Goal: Task Accomplishment & Management: Manage account settings

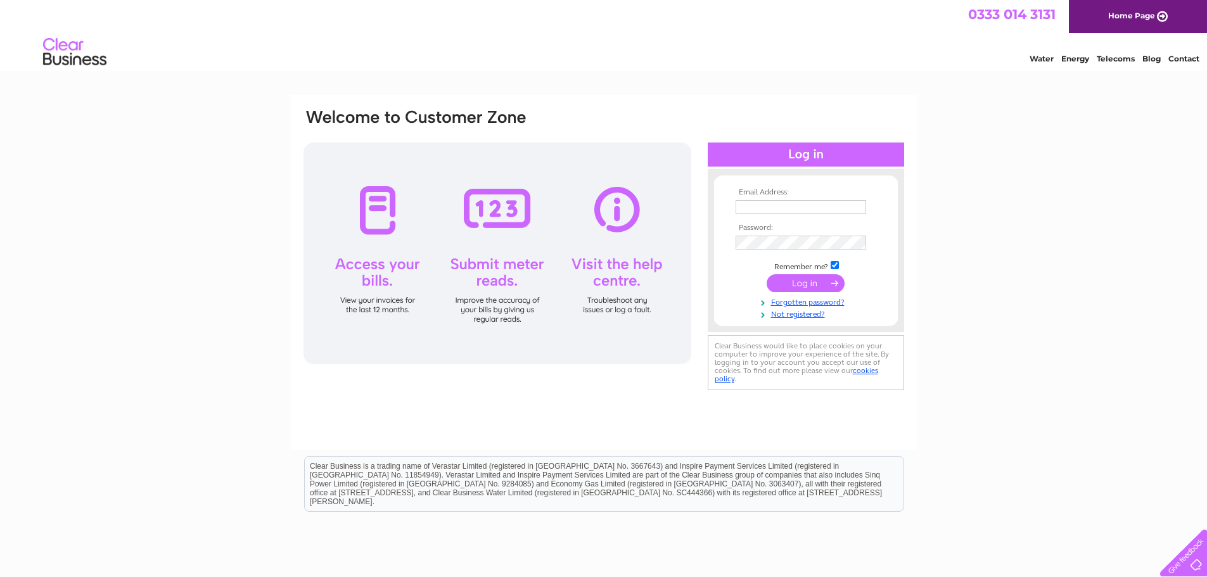
type input "[EMAIL_ADDRESS][DOMAIN_NAME]"
click at [826, 287] on input "submit" at bounding box center [806, 283] width 78 height 18
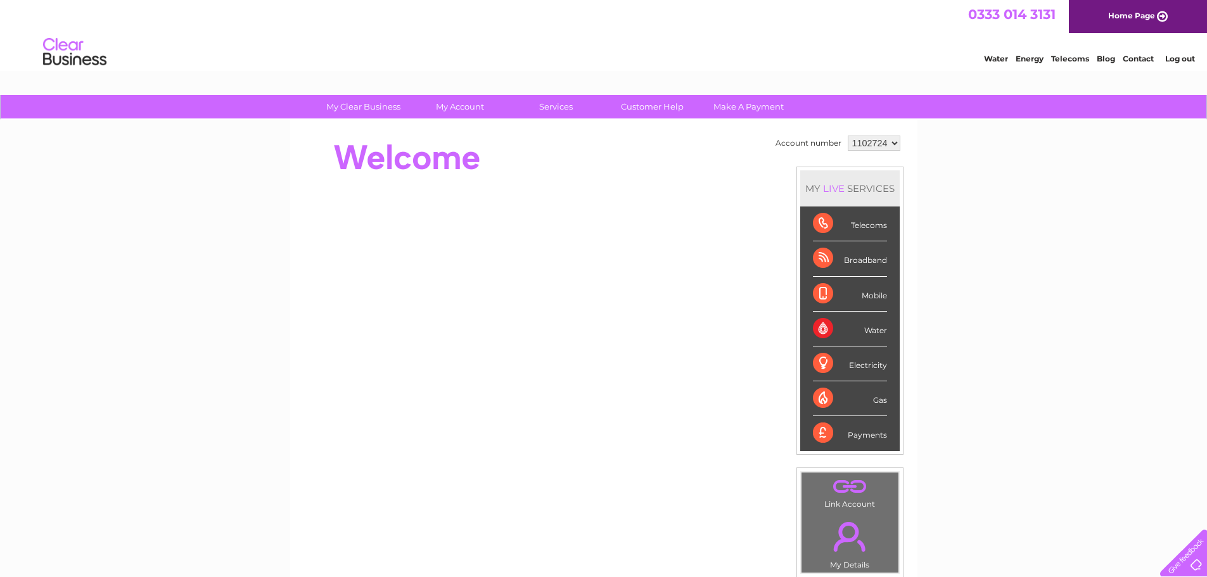
click at [873, 226] on div "Telecoms" at bounding box center [850, 224] width 74 height 35
click at [862, 221] on div "Telecoms" at bounding box center [850, 224] width 74 height 35
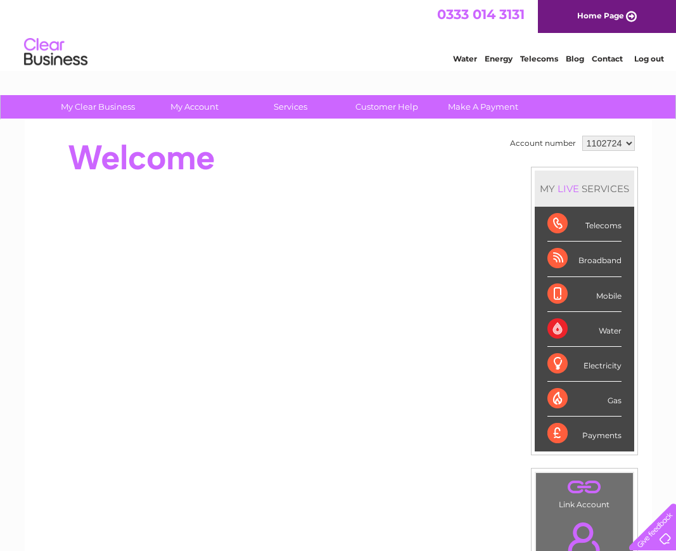
click at [253, 69] on div "Water Energy Telecoms Blog Contact Log out" at bounding box center [338, 53] width 676 height 41
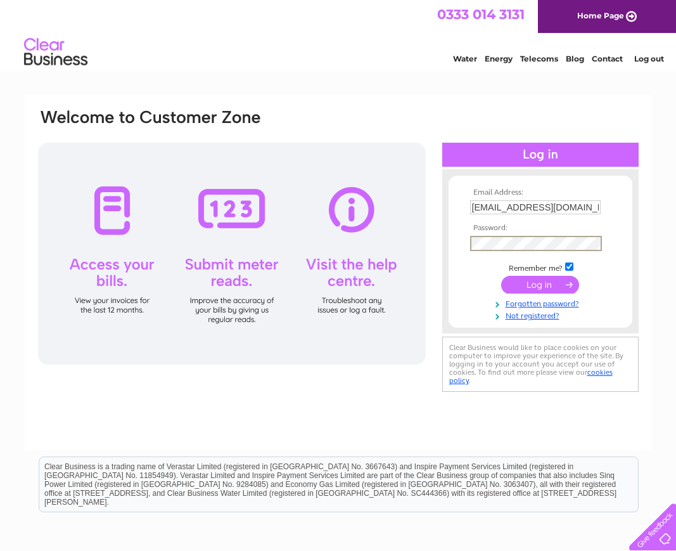
click at [527, 284] on input "submit" at bounding box center [540, 285] width 78 height 18
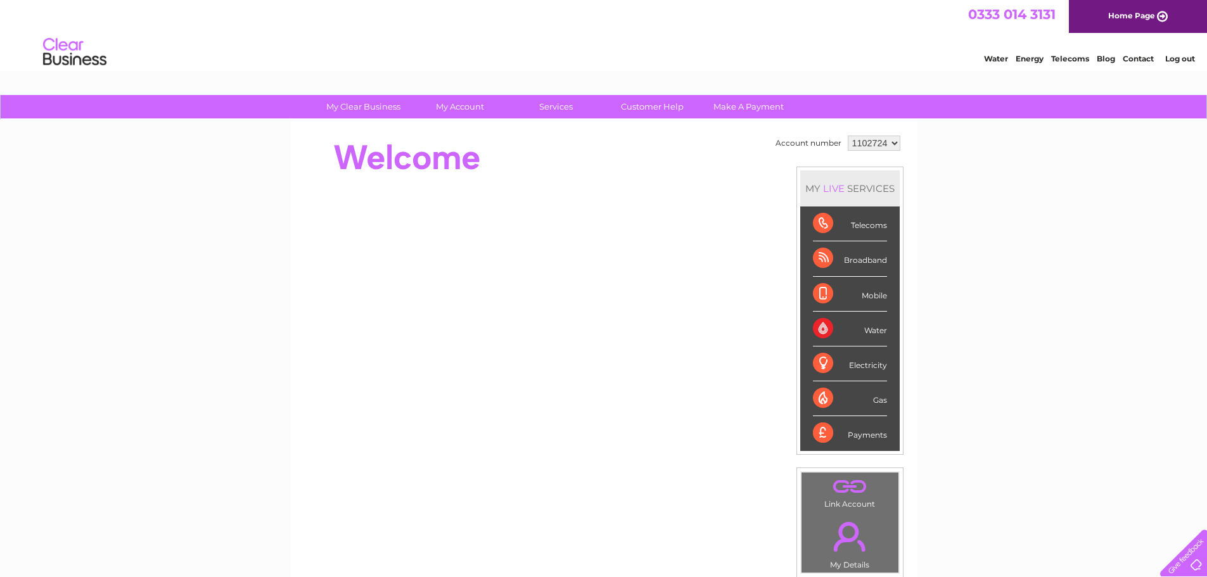
click at [855, 225] on div "Telecoms" at bounding box center [850, 224] width 74 height 35
click at [886, 143] on select "1102724" at bounding box center [874, 143] width 53 height 15
click at [855, 140] on select "1102724" at bounding box center [874, 143] width 53 height 15
drag, startPoint x: 855, startPoint y: 140, endPoint x: 864, endPoint y: 127, distance: 15.1
click at [876, 120] on div "Account number 1102724 MY LIVE SERVICES Telecoms Broadband Mobile Water Electri…" at bounding box center [603, 355] width 627 height 471
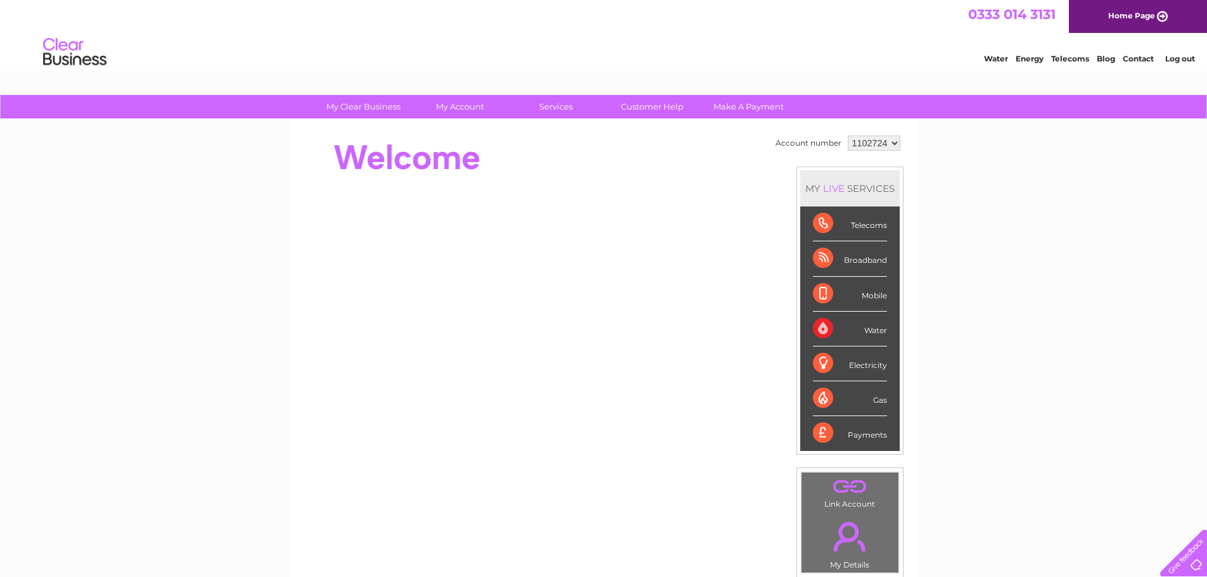
drag, startPoint x: 855, startPoint y: 141, endPoint x: 886, endPoint y: 144, distance: 31.2
click at [886, 144] on select "1102724" at bounding box center [874, 143] width 53 height 15
click at [848, 136] on select "1102724" at bounding box center [874, 143] width 53 height 15
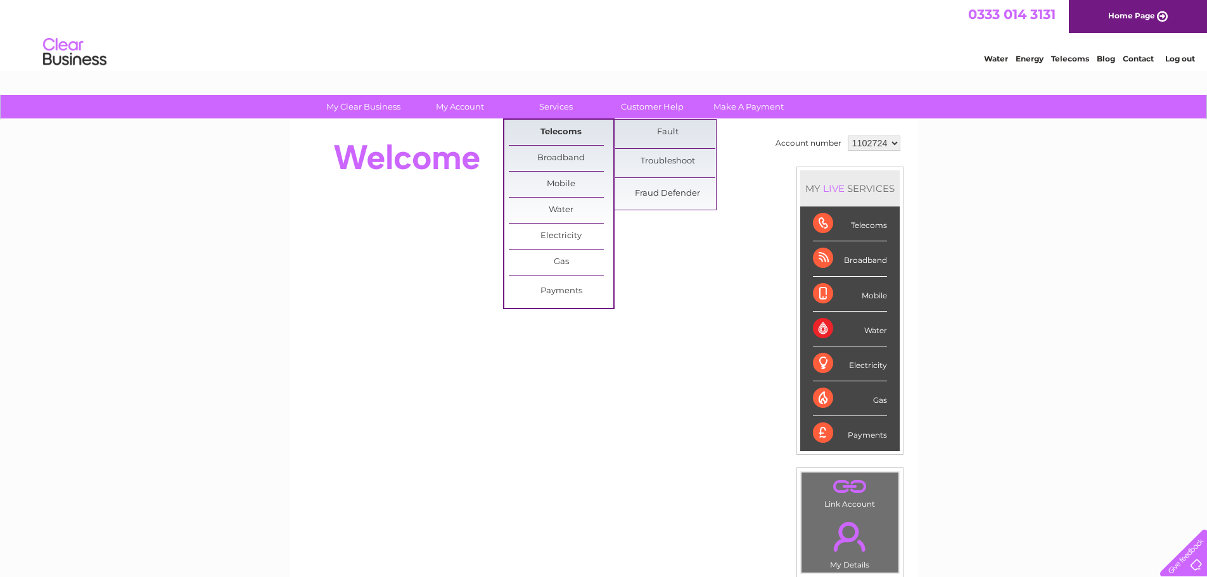
click at [559, 128] on link "Telecoms" at bounding box center [561, 132] width 105 height 25
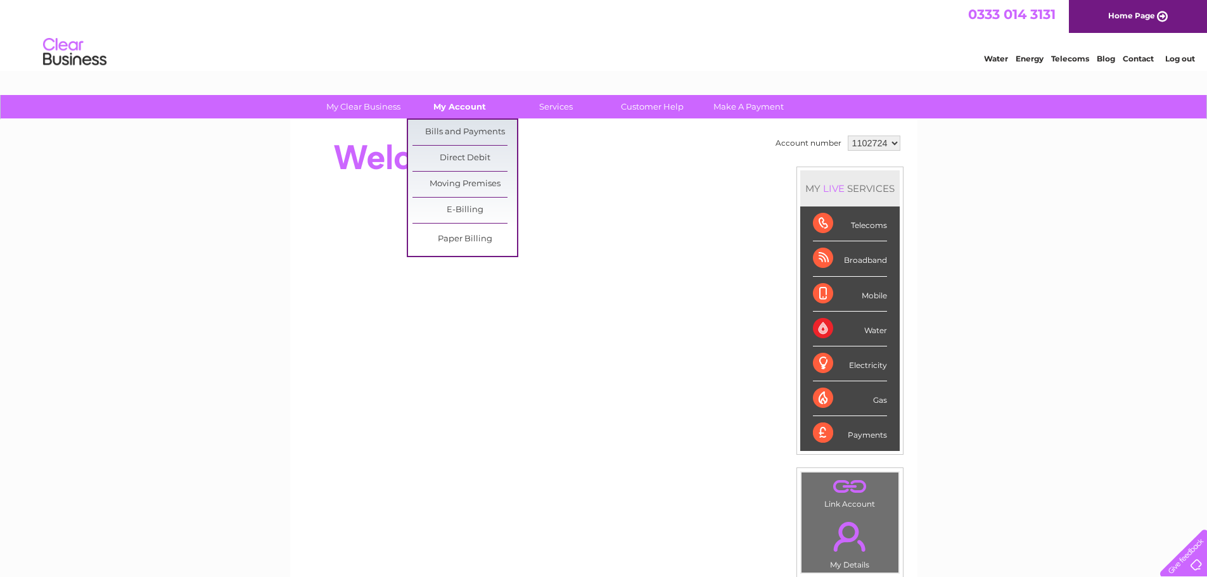
click at [471, 108] on link "My Account" at bounding box center [459, 106] width 105 height 23
click at [469, 128] on link "Bills and Payments" at bounding box center [464, 132] width 105 height 25
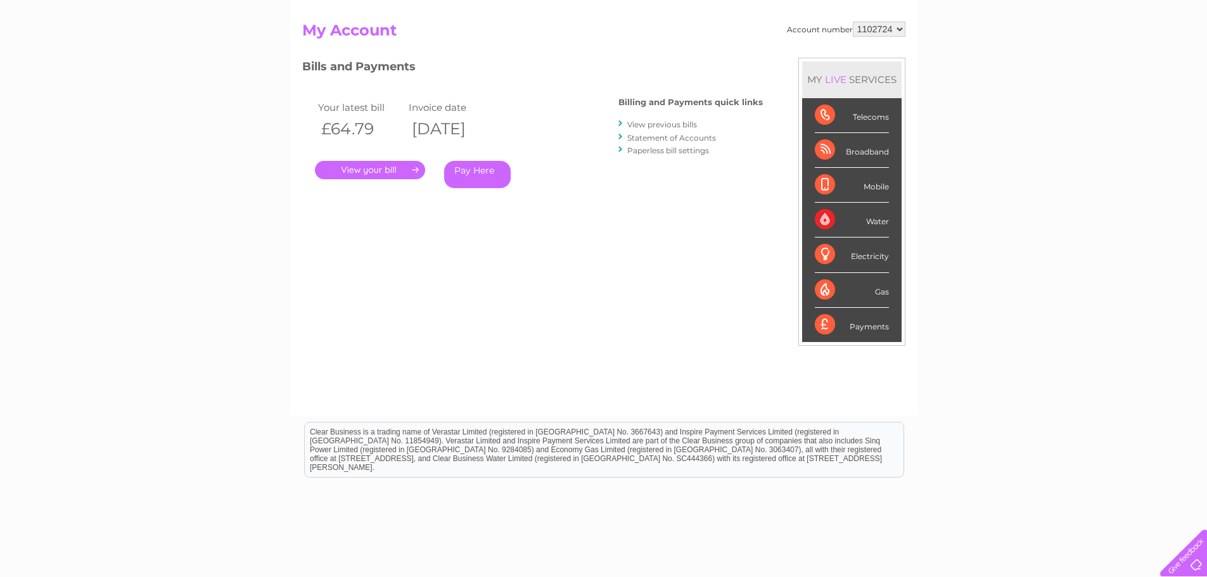
scroll to position [127, 0]
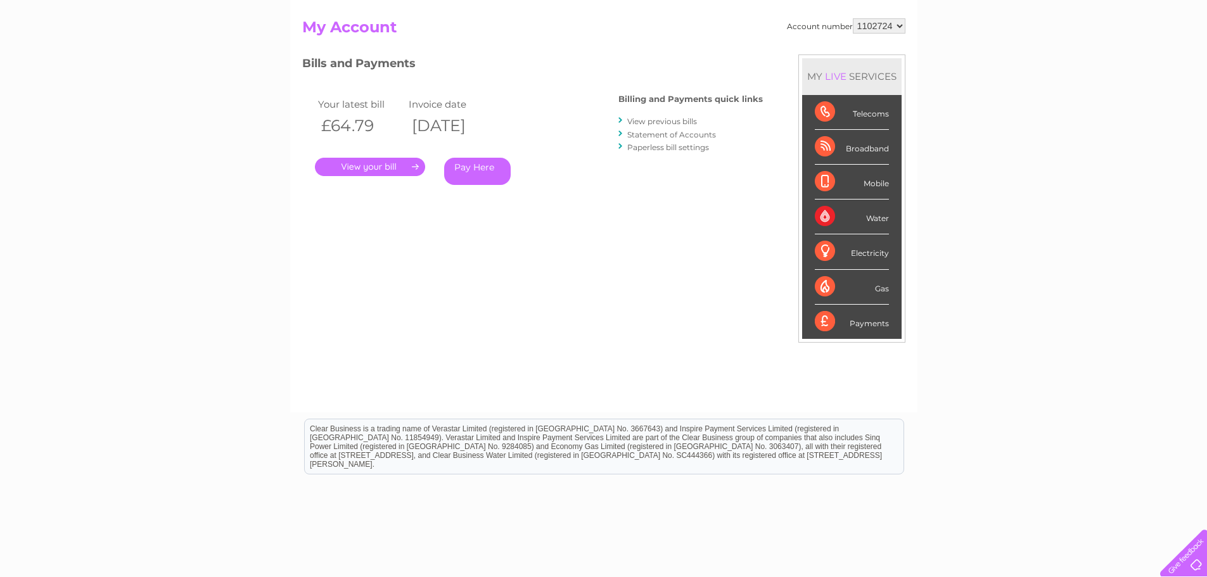
click at [396, 165] on link "." at bounding box center [370, 167] width 110 height 18
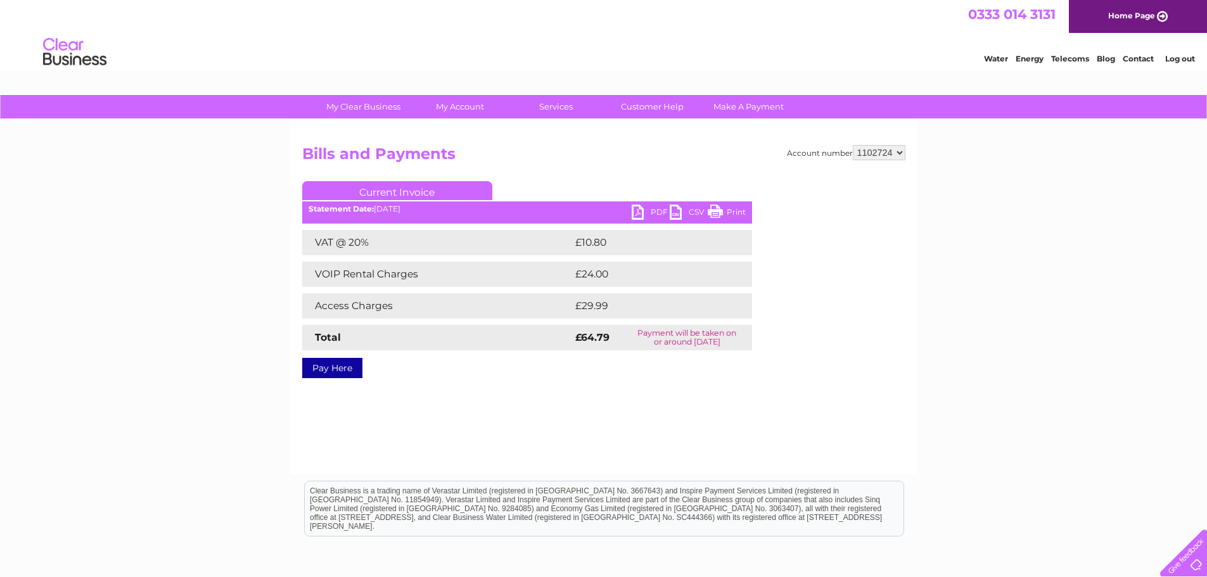
click at [647, 215] on link "PDF" at bounding box center [651, 214] width 38 height 18
